Goal: Task Accomplishment & Management: Complete application form

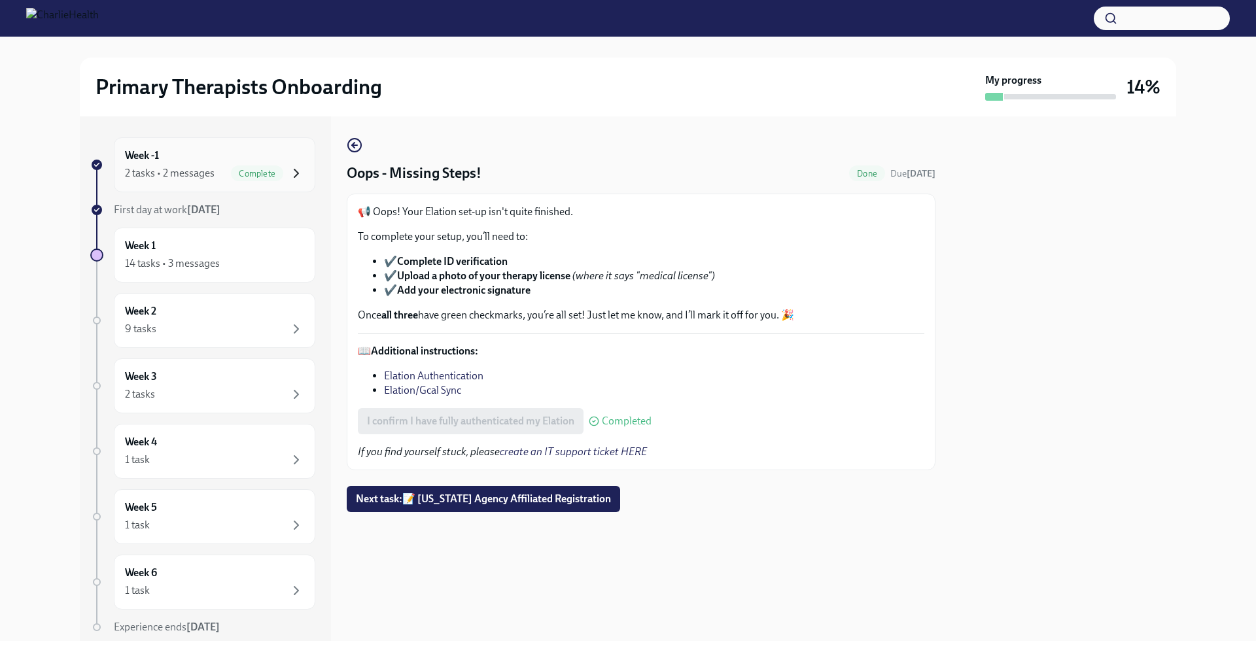
click at [294, 173] on icon "button" at bounding box center [296, 173] width 4 height 8
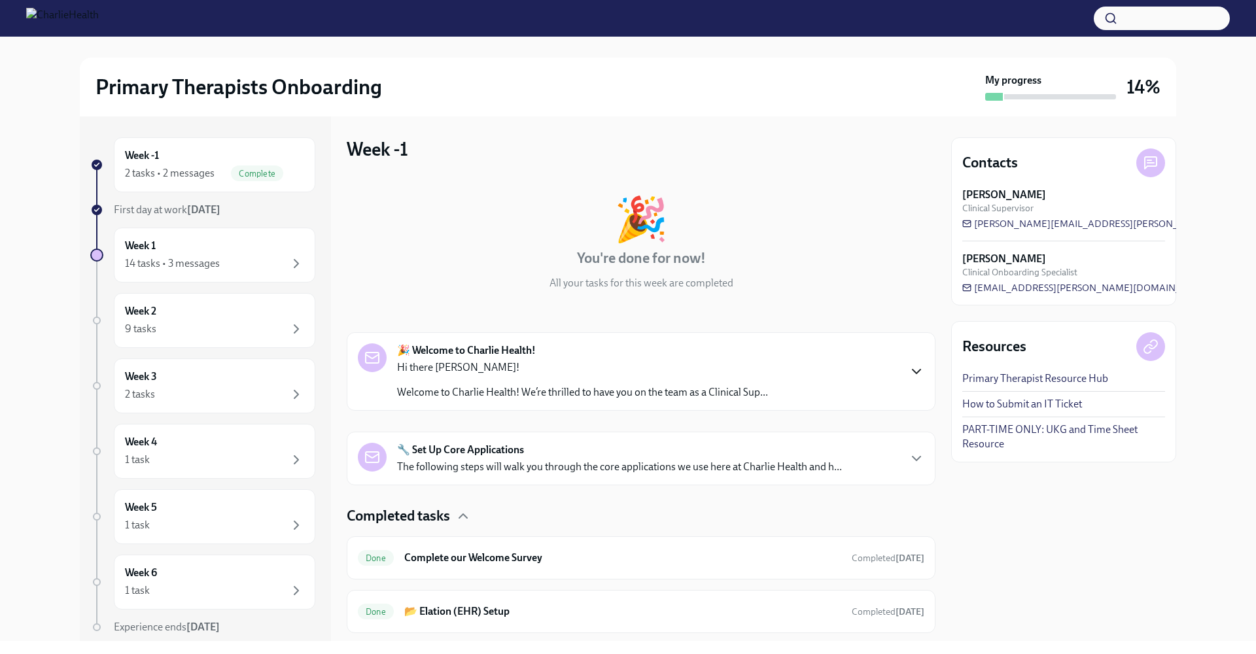
click at [908, 373] on icon "button" at bounding box center [916, 372] width 16 height 16
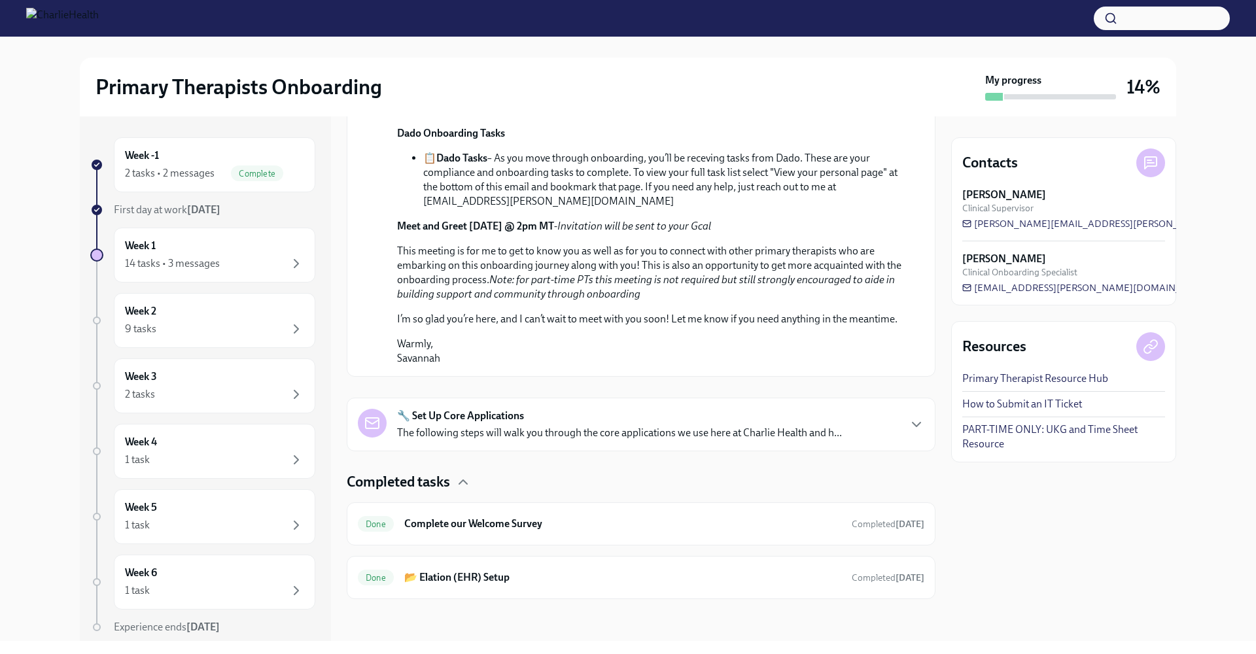
scroll to position [749, 0]
click at [908, 424] on icon "button" at bounding box center [916, 425] width 16 height 16
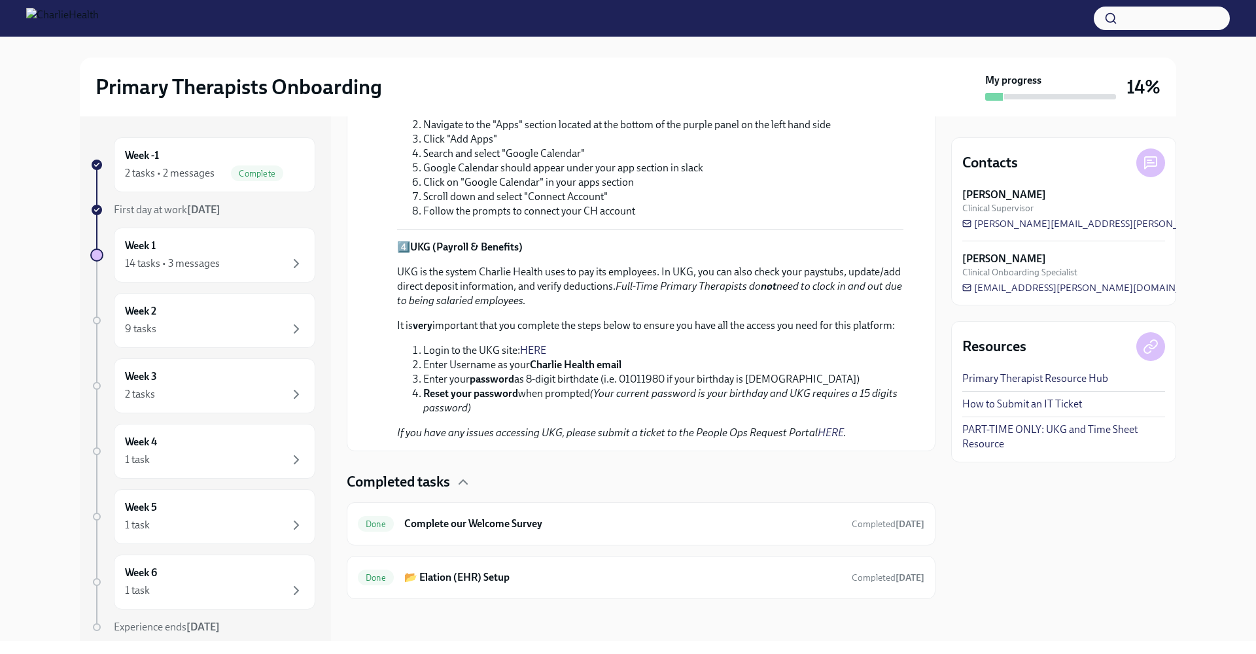
scroll to position [1594, 0]
click at [288, 262] on icon "button" at bounding box center [296, 264] width 16 height 16
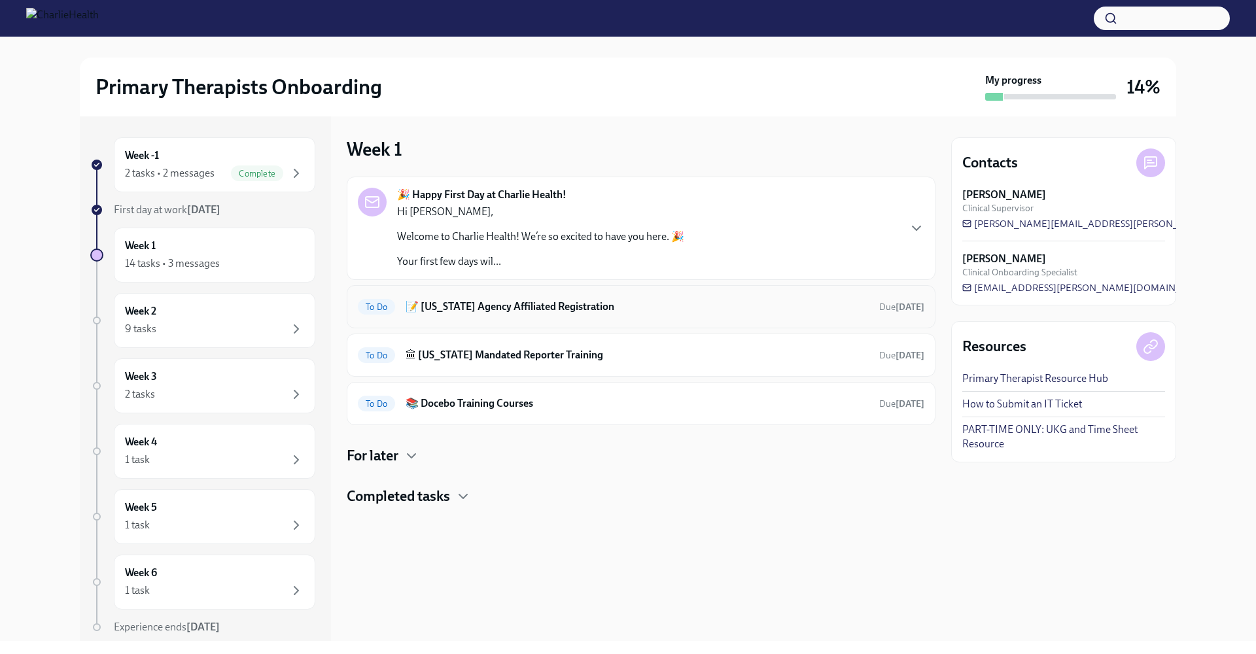
click at [528, 310] on h6 "📝 [US_STATE] Agency Affiliated Registration" at bounding box center [636, 307] width 463 height 14
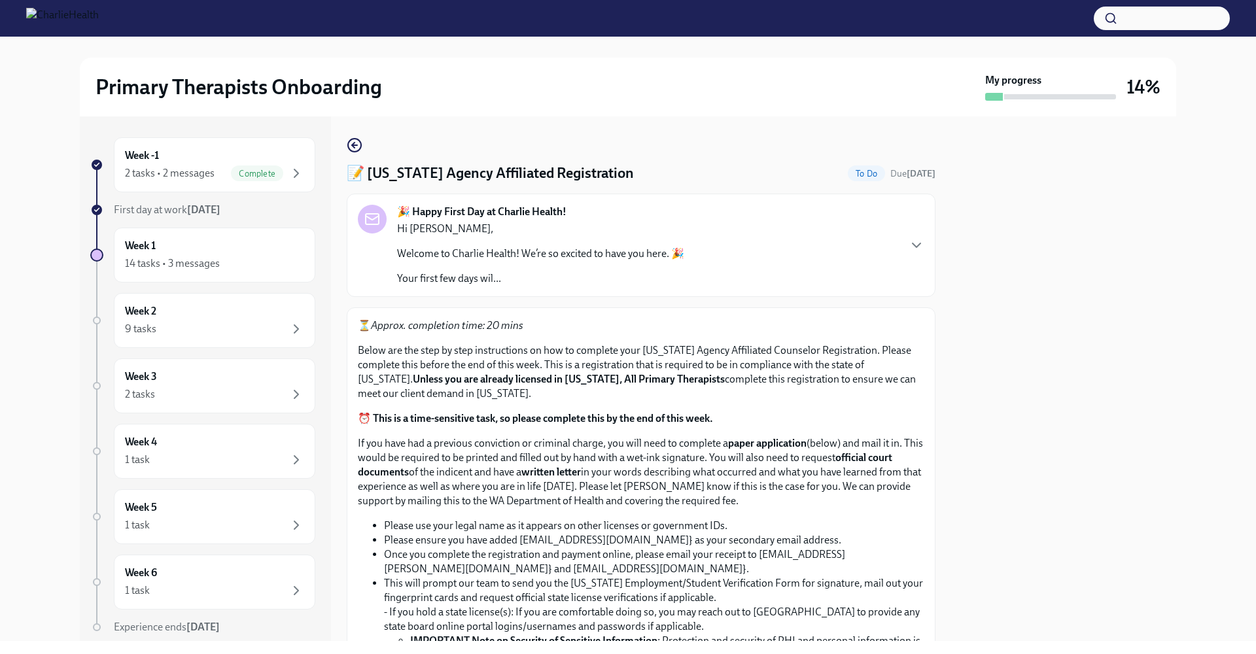
scroll to position [505, 0]
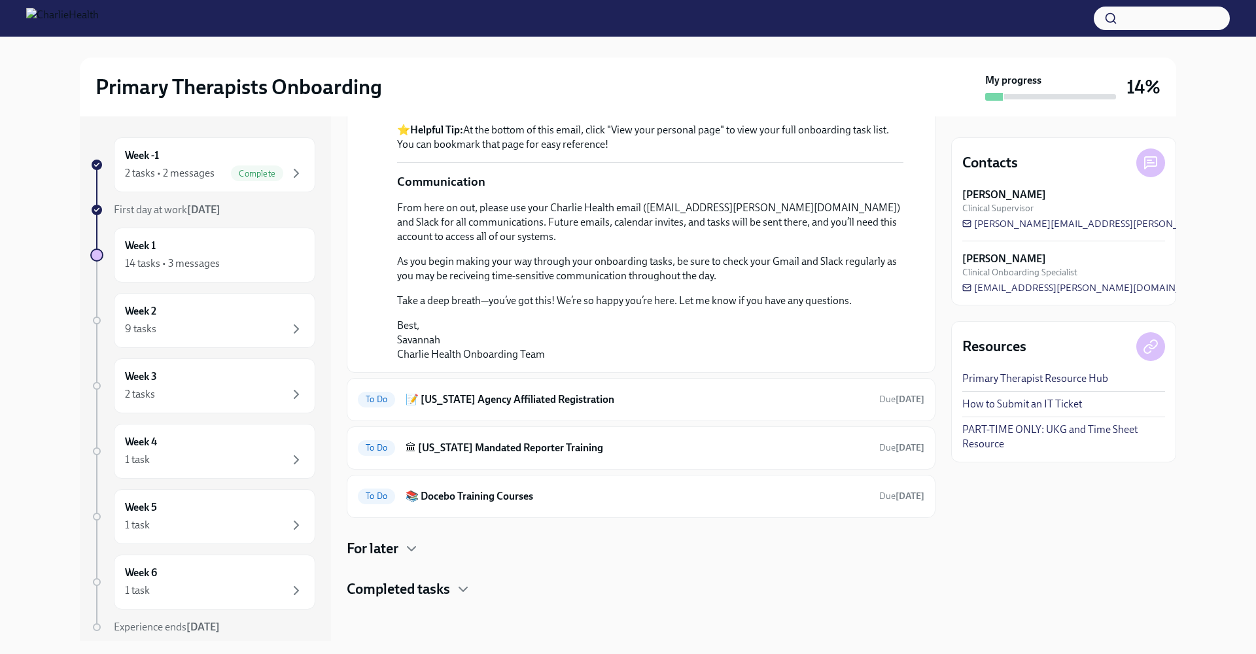
scroll to position [827, 0]
click at [408, 549] on icon "button" at bounding box center [412, 549] width 16 height 16
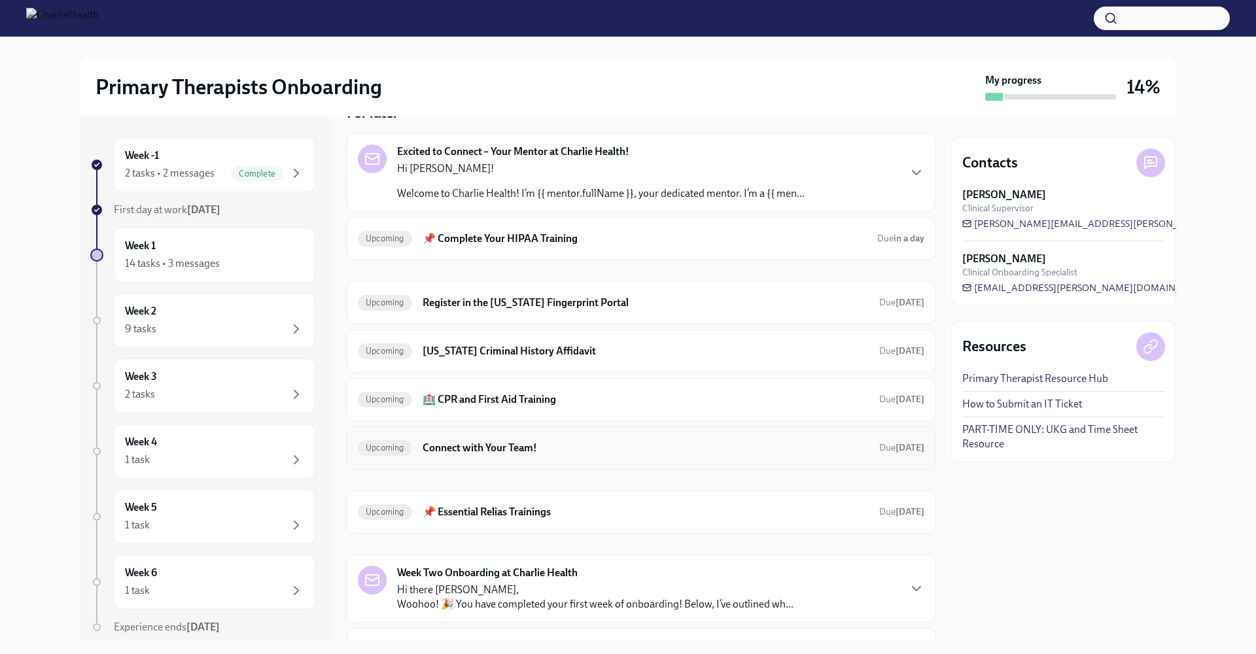
scroll to position [1439, 0]
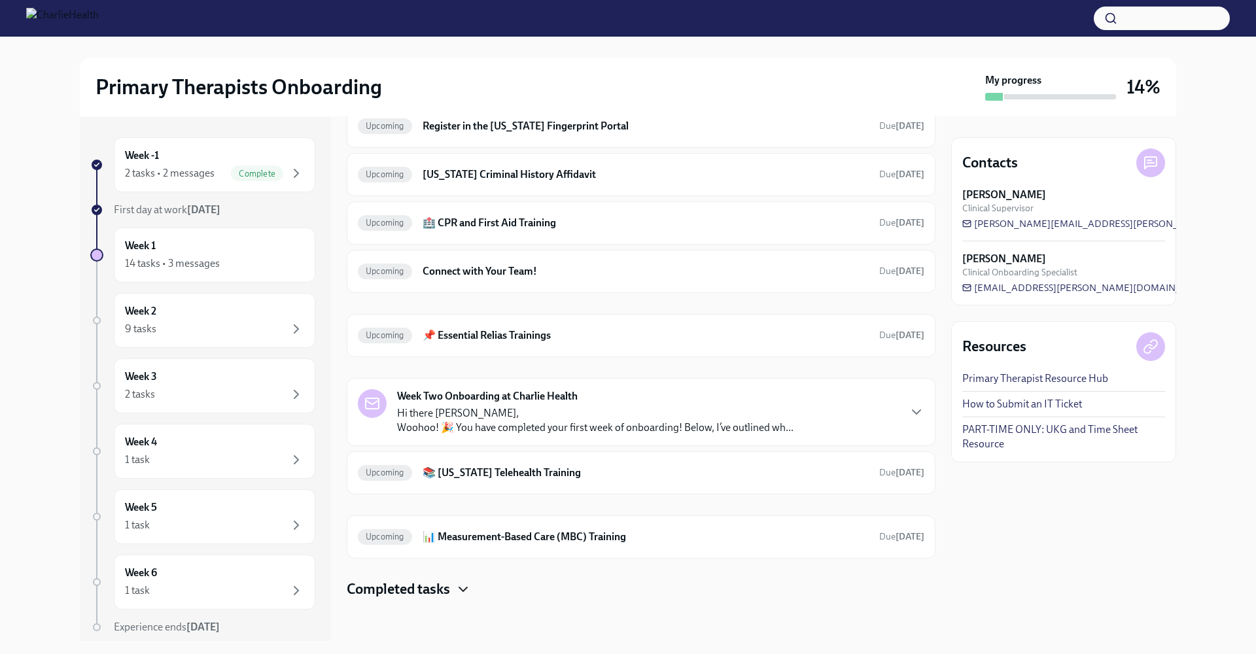
click at [461, 589] on icon "button" at bounding box center [463, 589] width 8 height 4
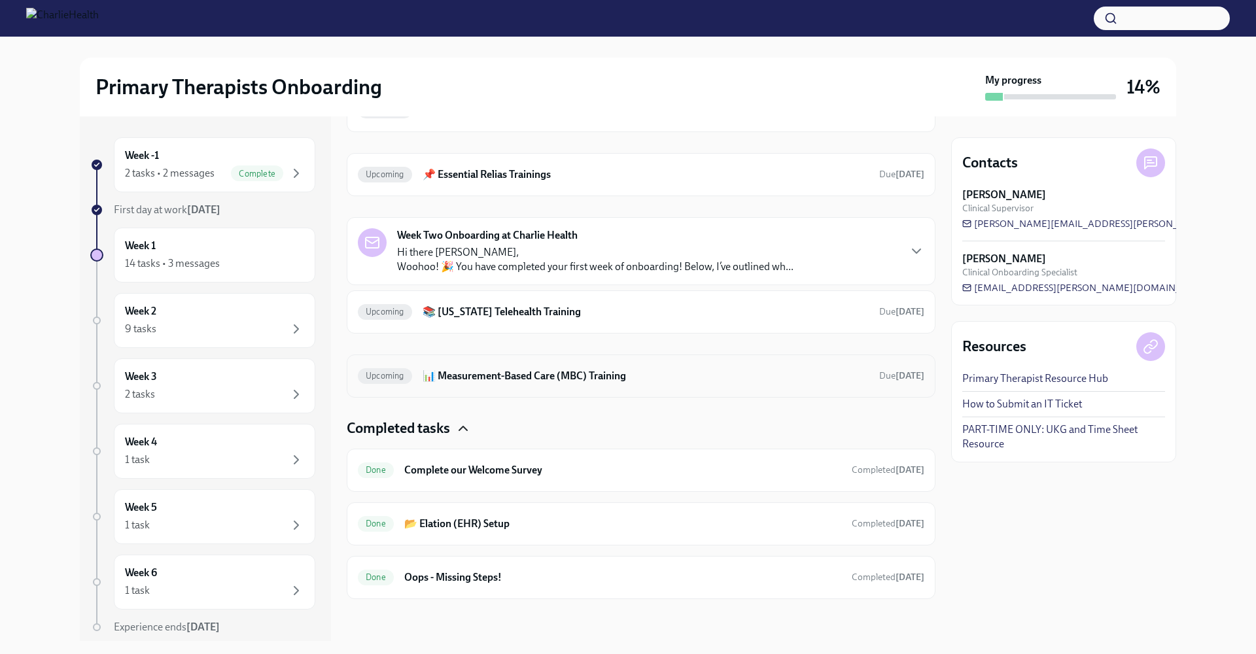
scroll to position [1600, 0]
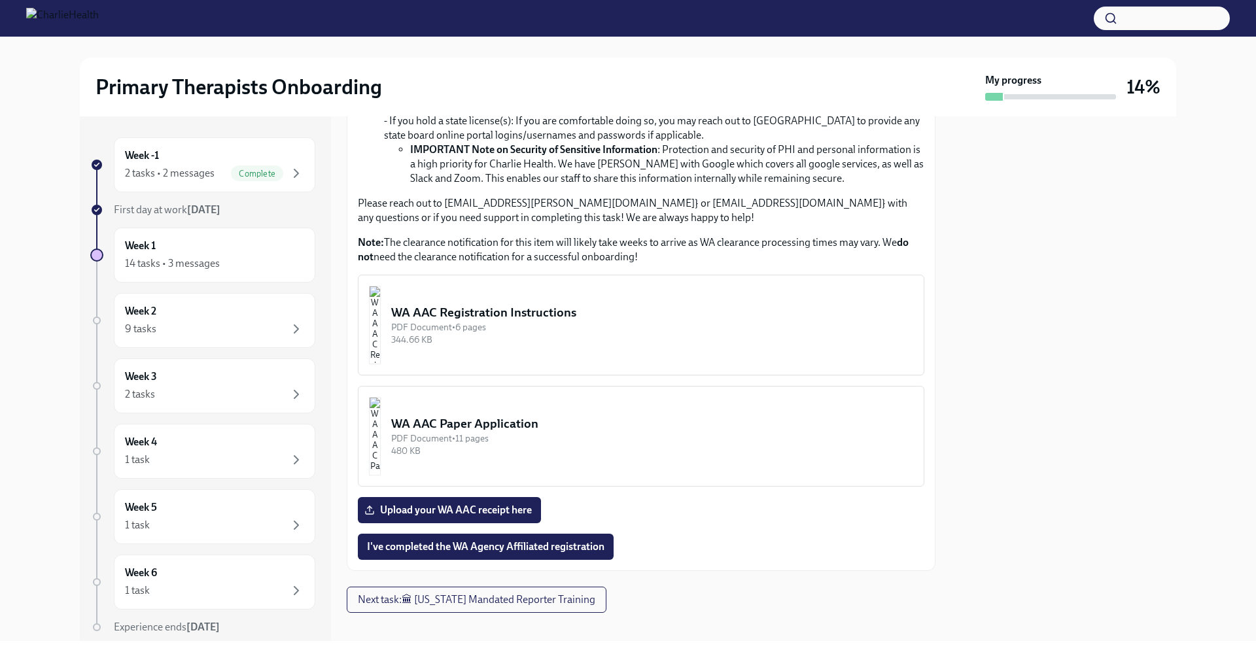
scroll to position [494, 0]
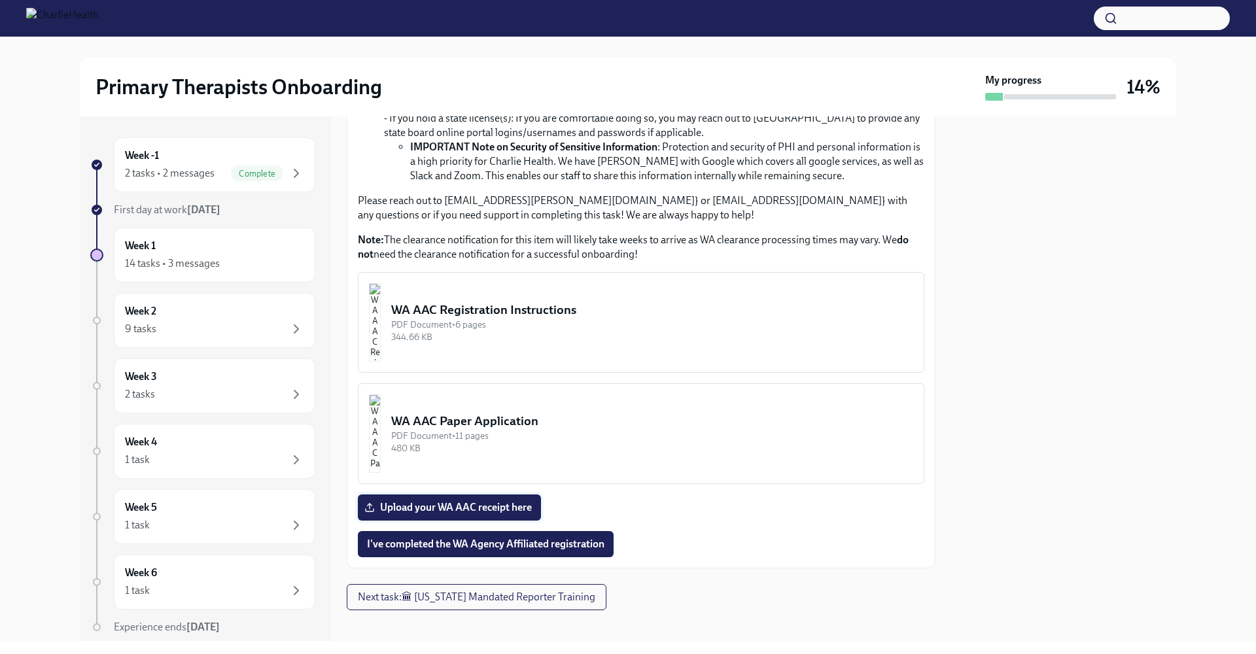
click at [480, 505] on span "Upload your WA AAC receipt here" at bounding box center [449, 507] width 165 height 13
click at [0, 0] on input "Upload your WA AAC receipt here" at bounding box center [0, 0] width 0 height 0
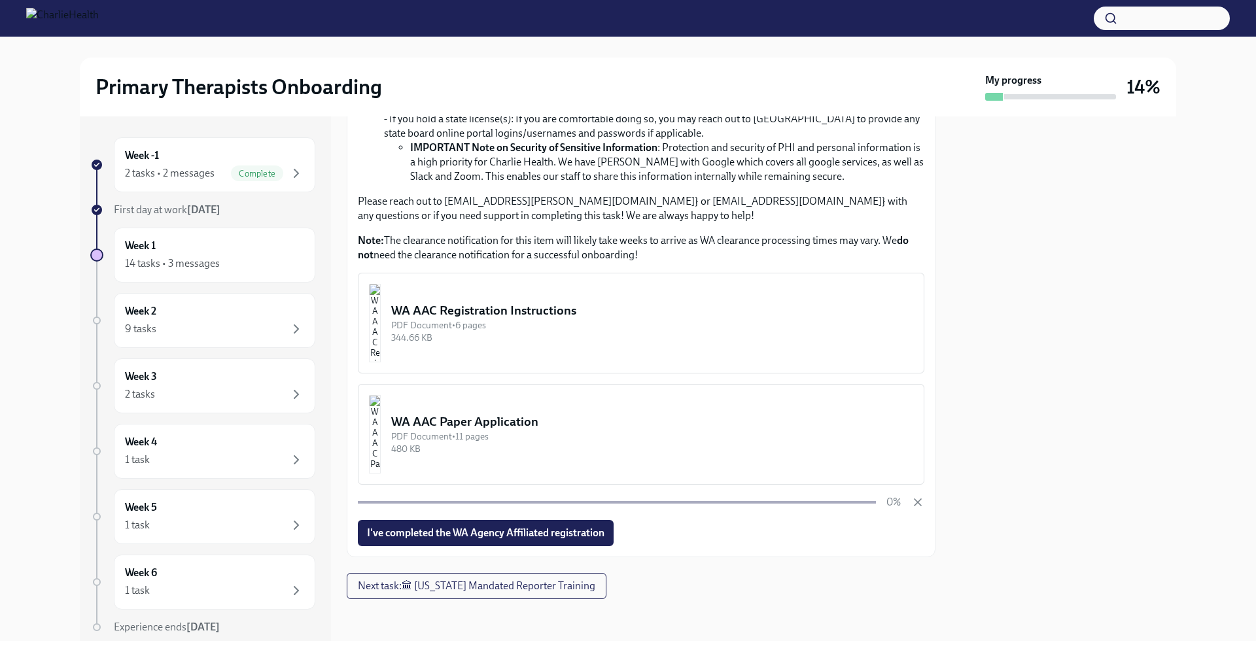
scroll to position [493, 0]
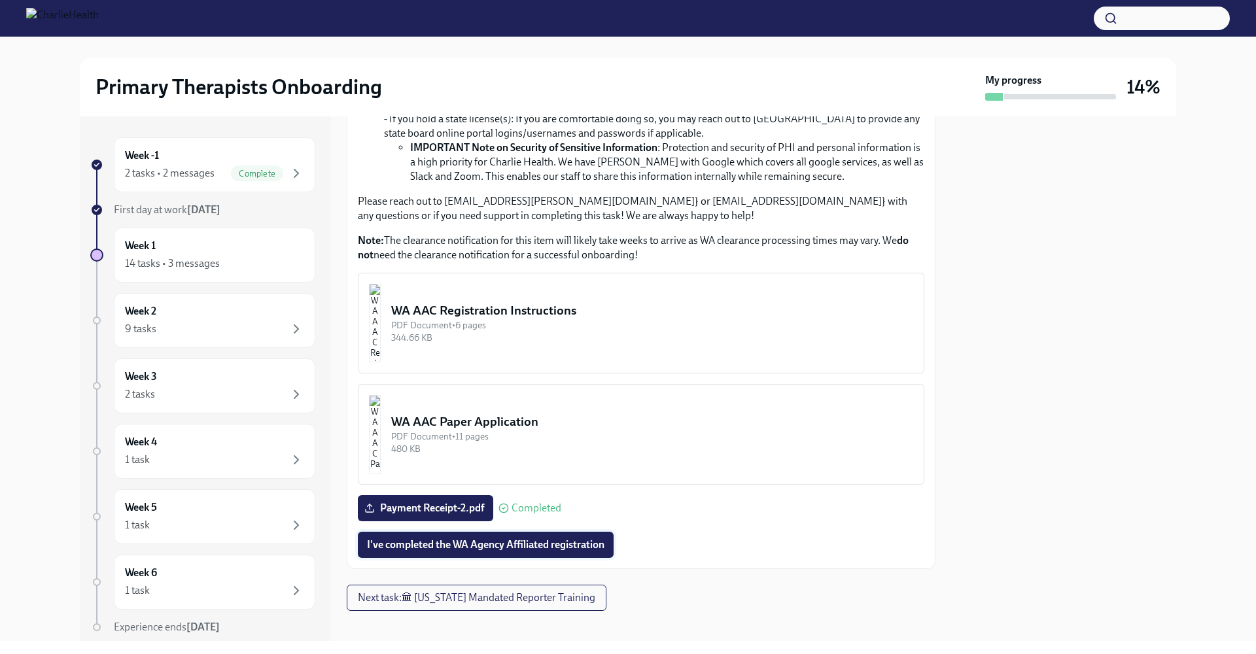
click at [457, 542] on span "I've completed the WA Agency Affiliated registration" at bounding box center [485, 544] width 237 height 13
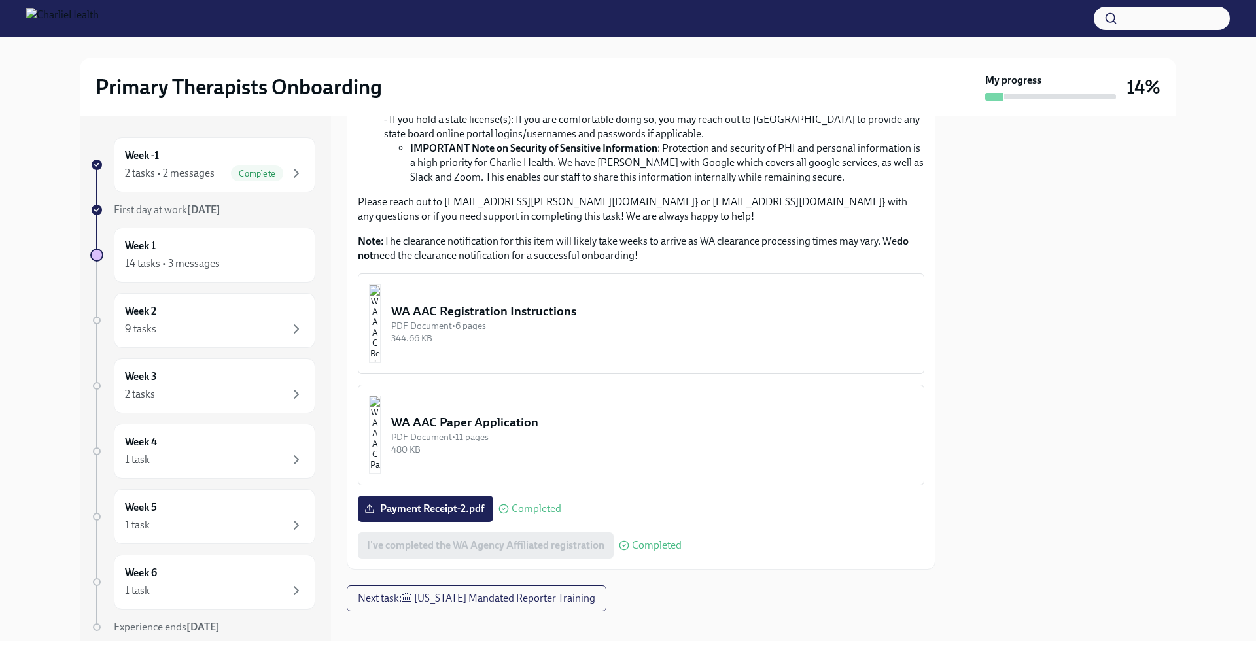
scroll to position [505, 0]
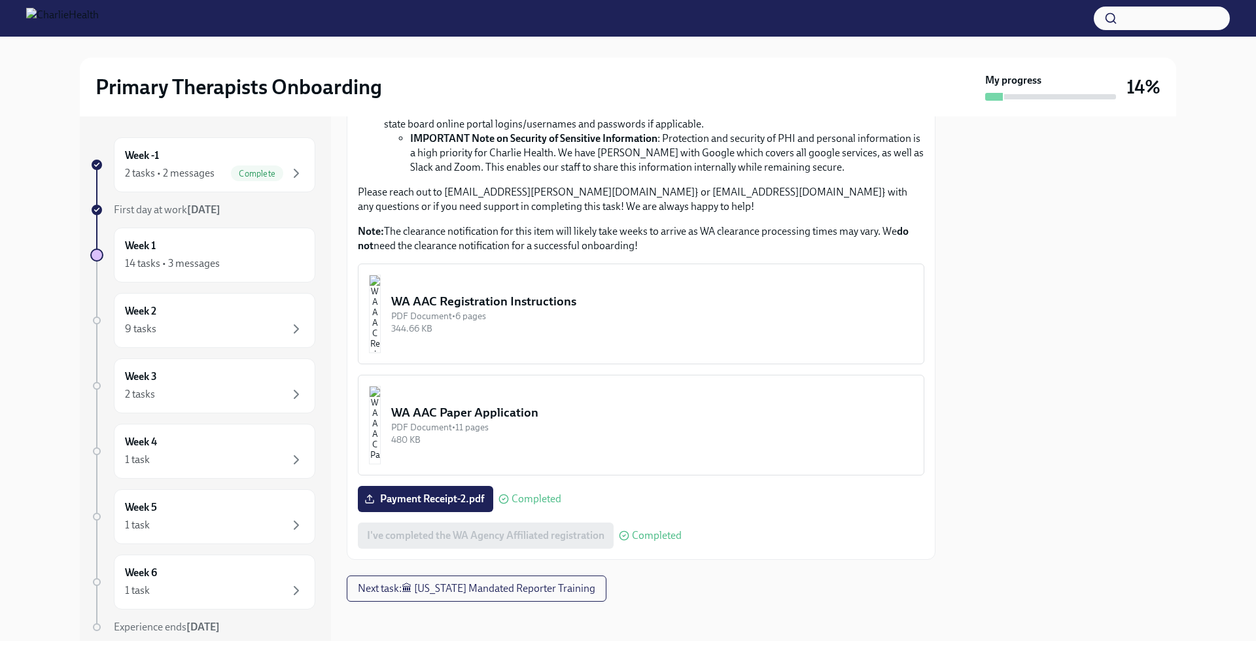
scroll to position [505, 0]
click at [288, 173] on icon "button" at bounding box center [296, 173] width 16 height 16
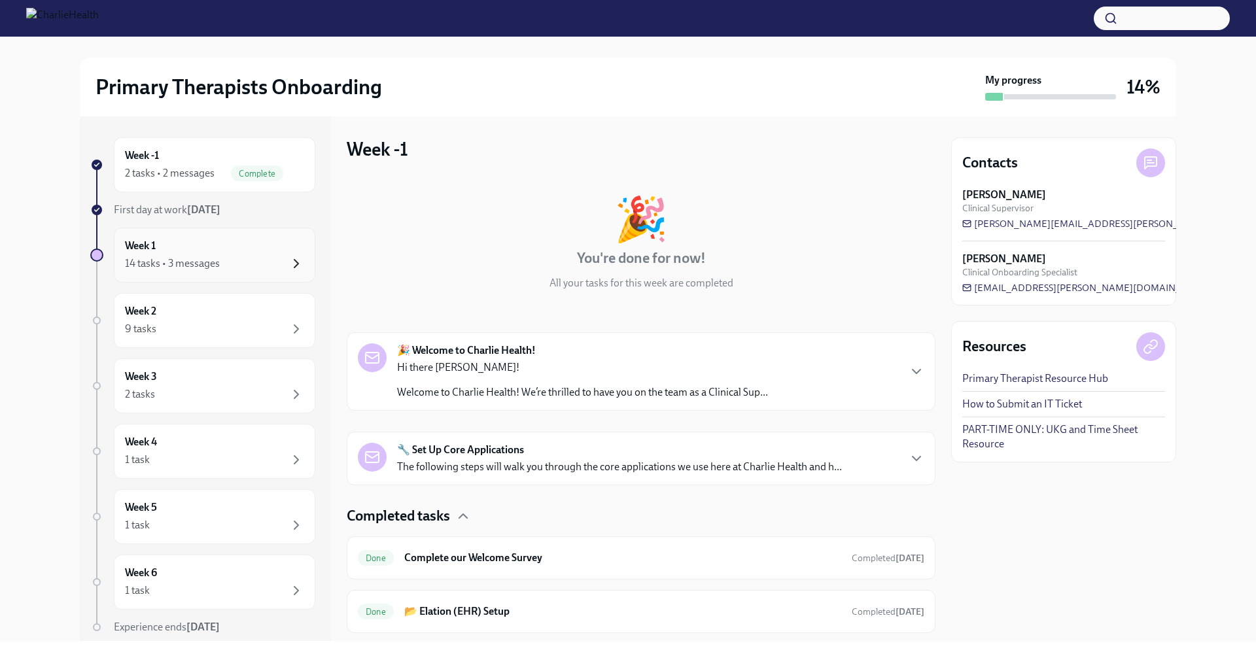
click at [290, 262] on icon "button" at bounding box center [296, 264] width 16 height 16
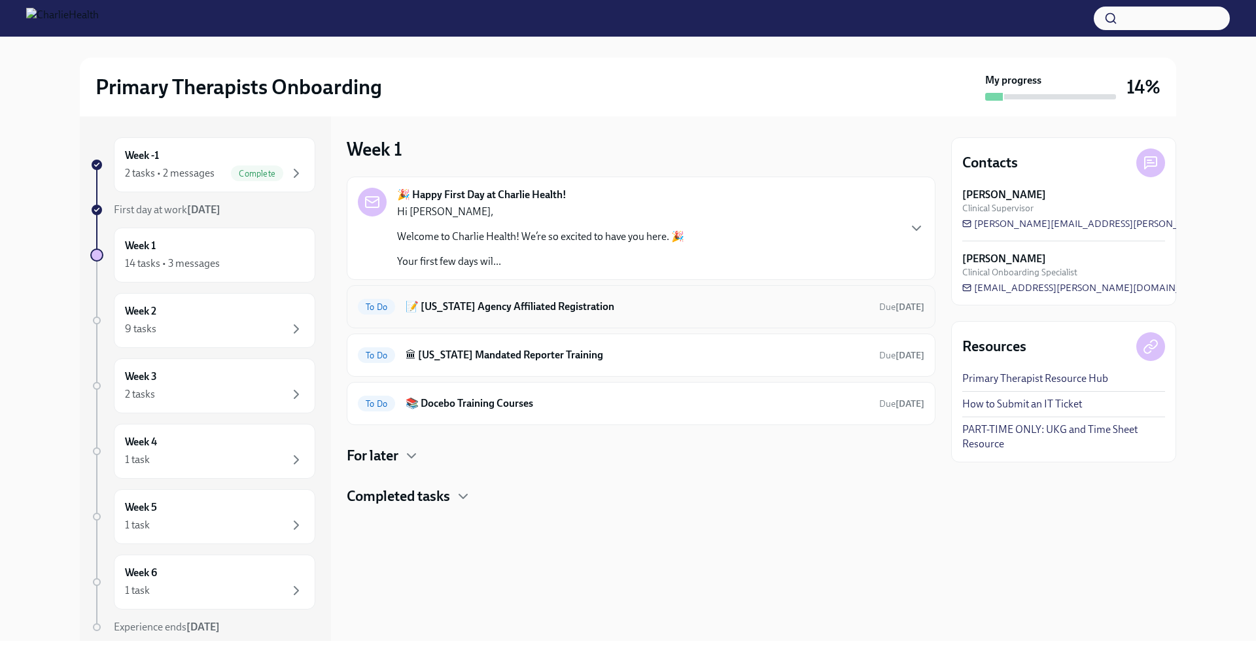
click at [536, 308] on h6 "📝 [US_STATE] Agency Affiliated Registration" at bounding box center [636, 307] width 463 height 14
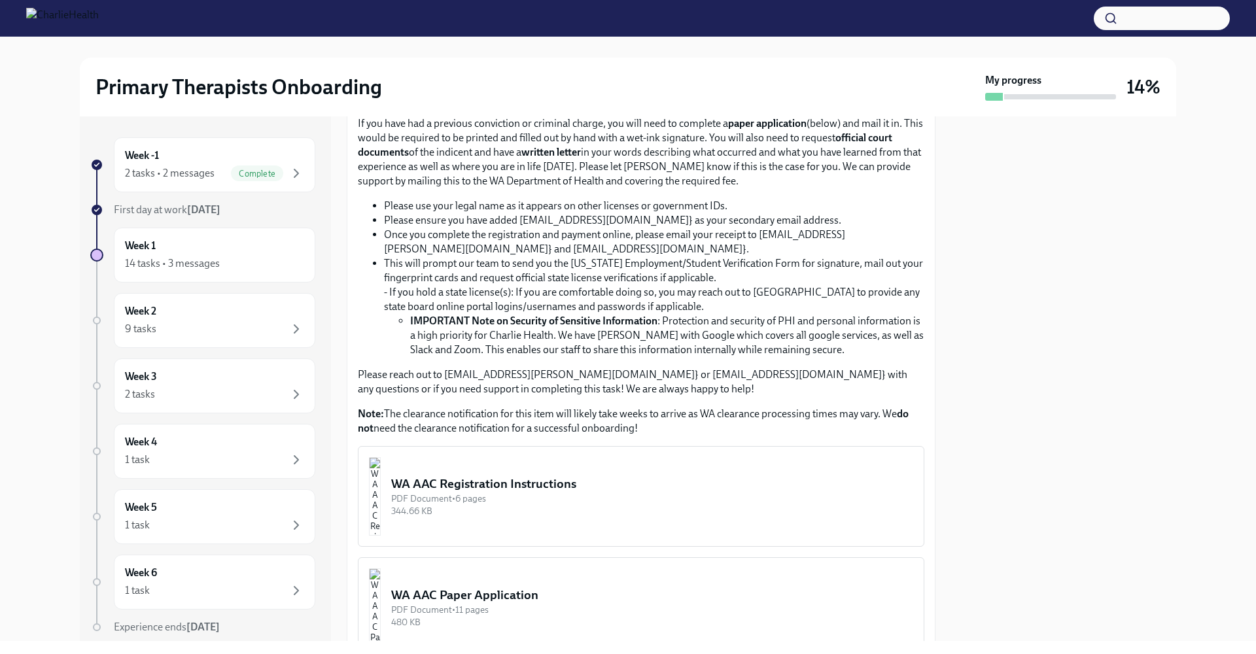
scroll to position [505, 0]
